Goal: Navigation & Orientation: Find specific page/section

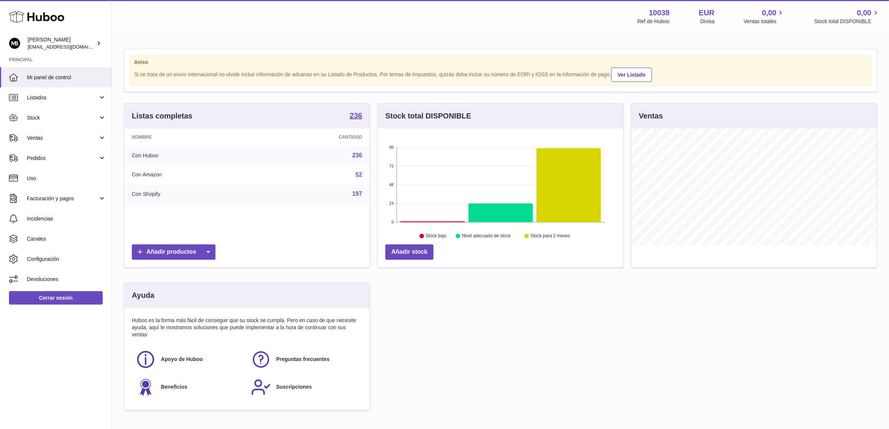
scroll to position [116, 245]
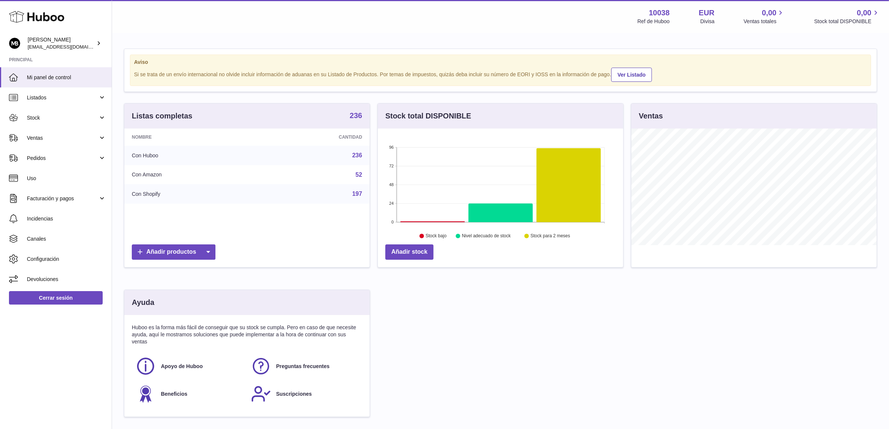
click at [354, 113] on strong "236" at bounding box center [356, 115] width 12 height 7
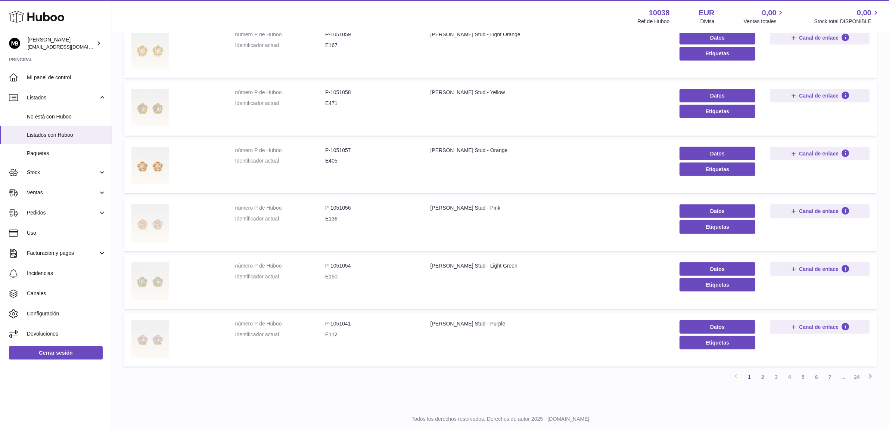
scroll to position [361, 0]
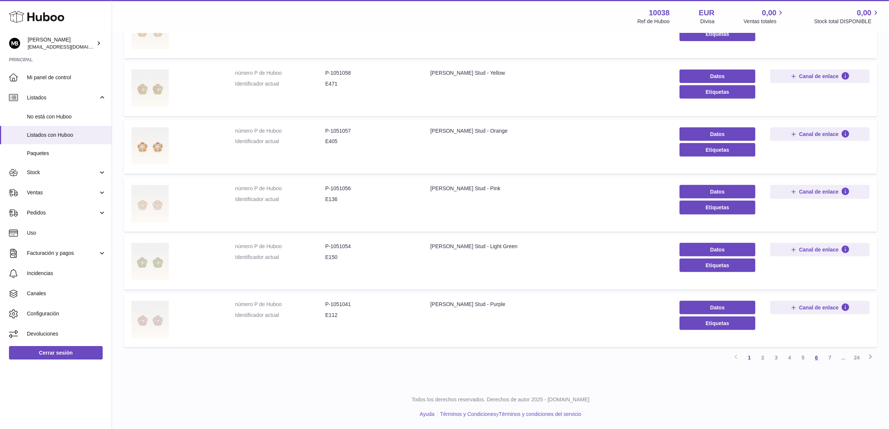
click at [820, 356] on link "6" at bounding box center [816, 357] width 13 height 13
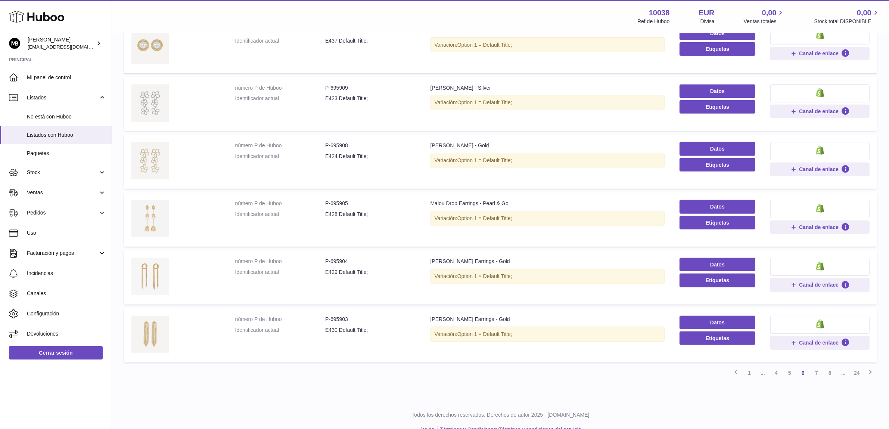
scroll to position [358, 0]
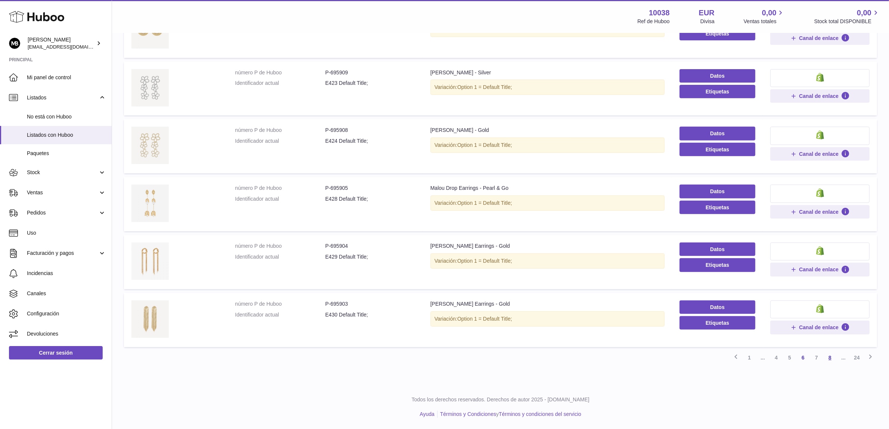
click at [833, 356] on link "8" at bounding box center [829, 357] width 13 height 13
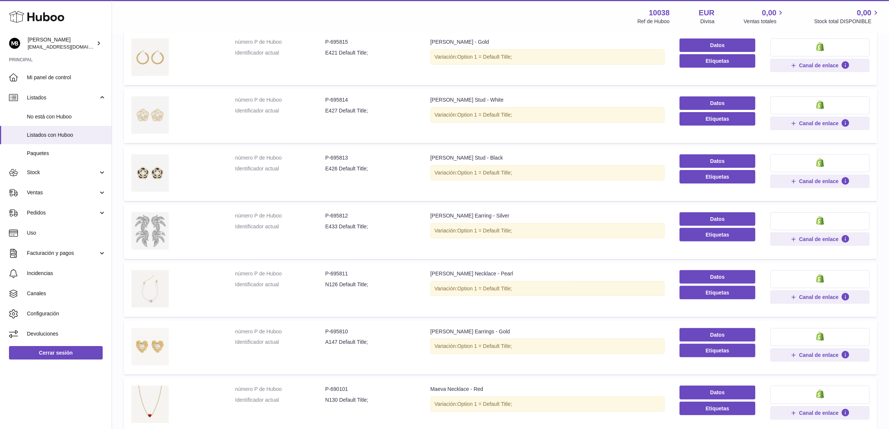
scroll to position [220, 0]
